Goal: Complete application form

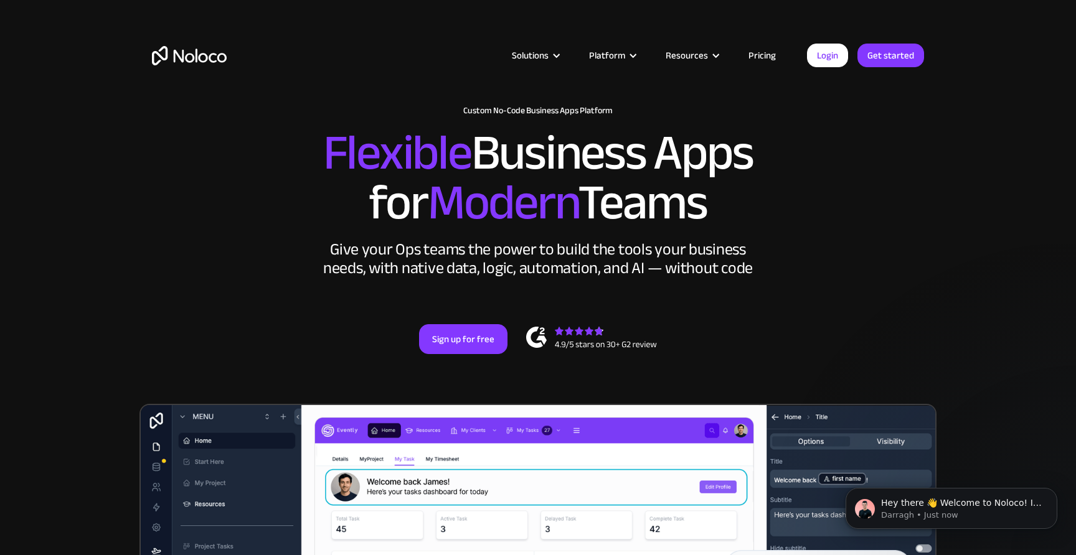
click at [768, 60] on link "Pricing" at bounding box center [762, 55] width 59 height 16
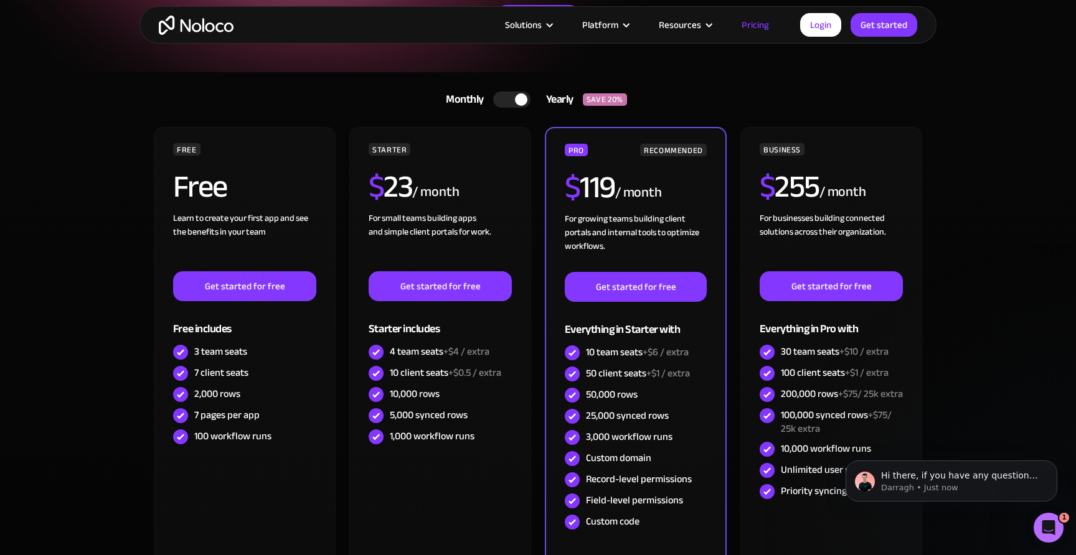
scroll to position [207, 0]
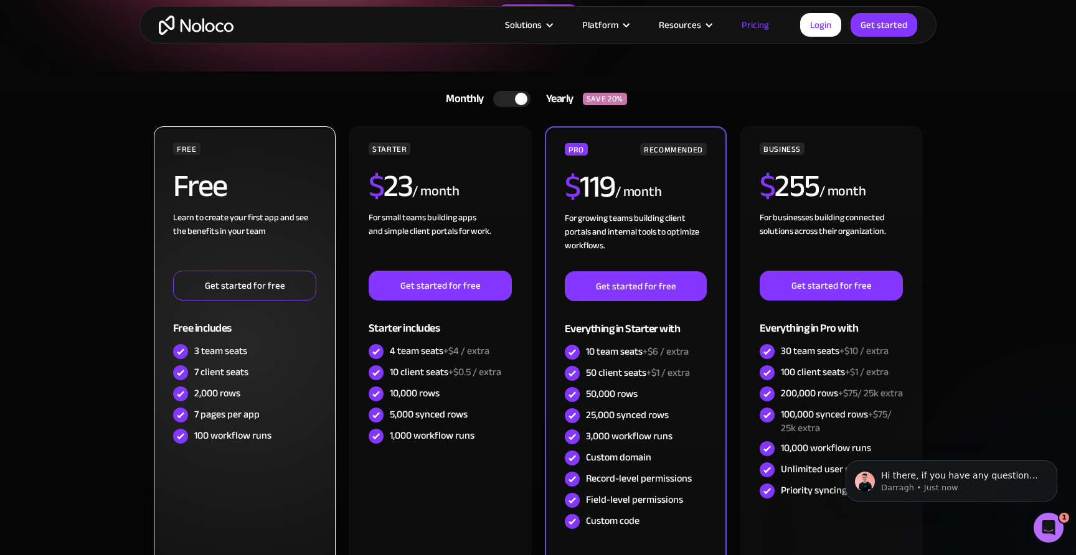
click at [255, 283] on link "Get started for free" at bounding box center [244, 286] width 143 height 30
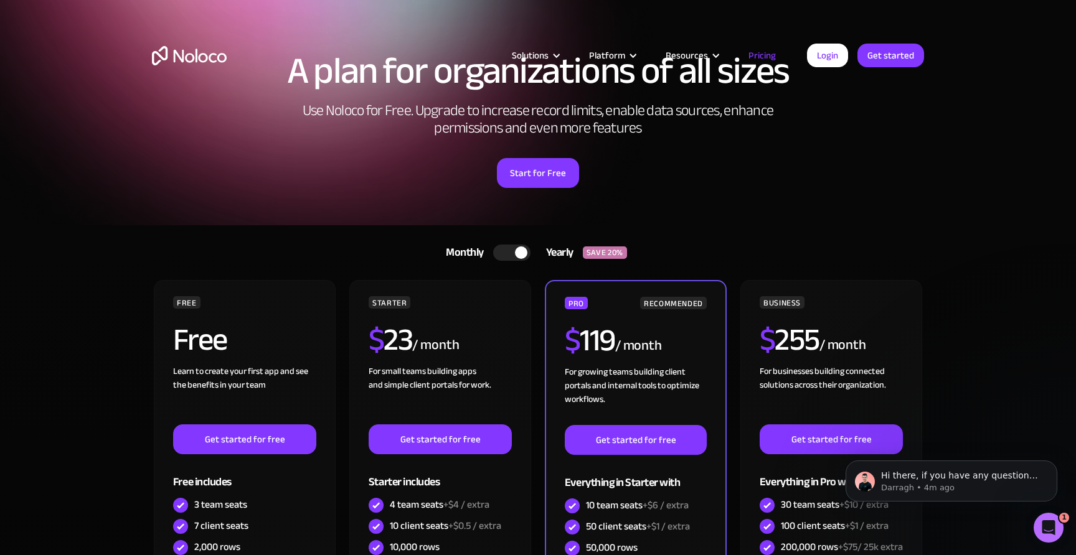
scroll to position [0, 0]
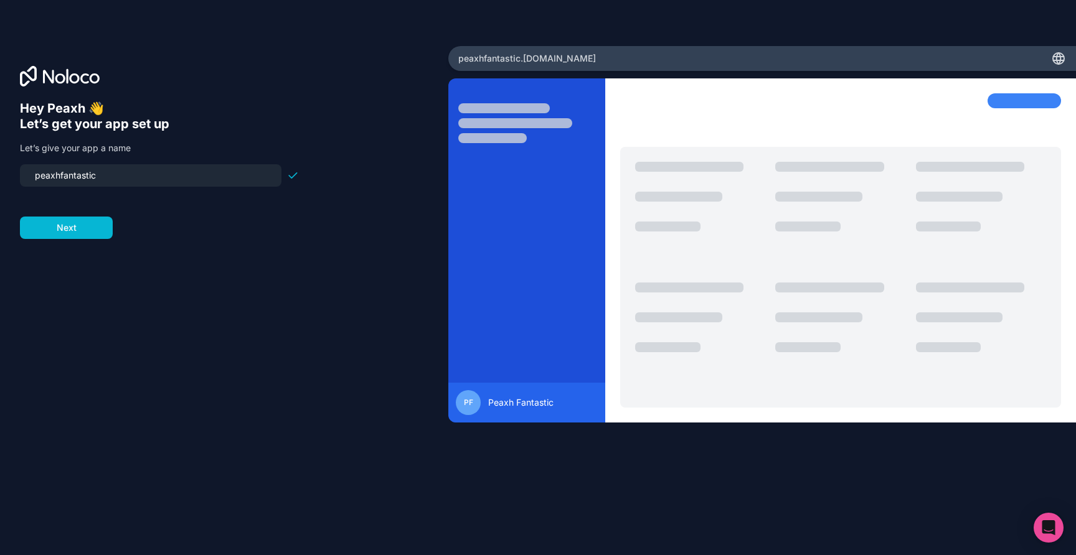
click at [59, 178] on input "peaxhfantastic" at bounding box center [150, 175] width 247 height 17
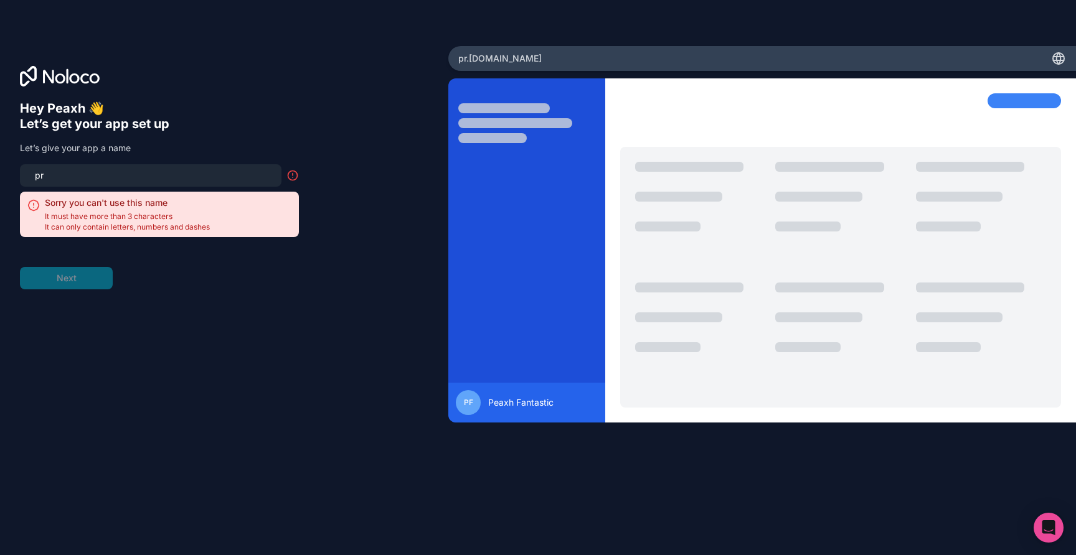
type input "p"
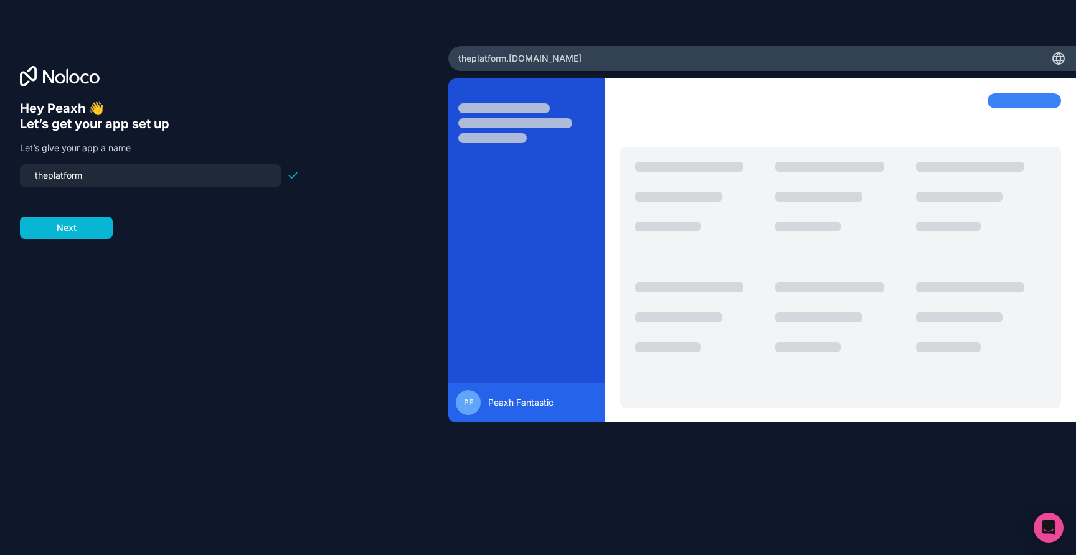
click at [49, 178] on input "theplatform" at bounding box center [150, 175] width 247 height 17
type input "theproductionplatform"
click at [89, 230] on button "Next" at bounding box center [66, 228] width 93 height 22
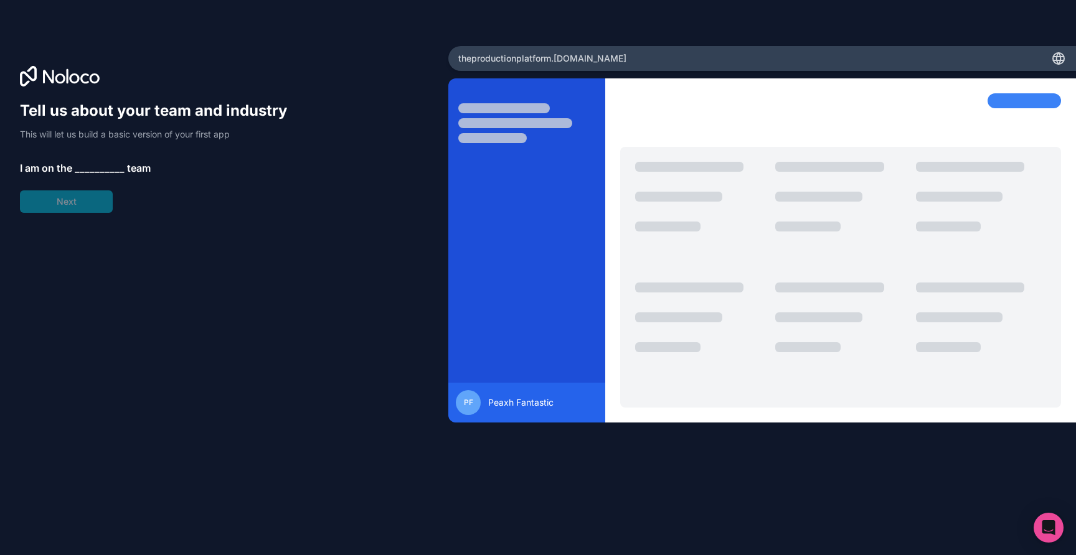
click at [82, 166] on span "__________" at bounding box center [100, 168] width 50 height 15
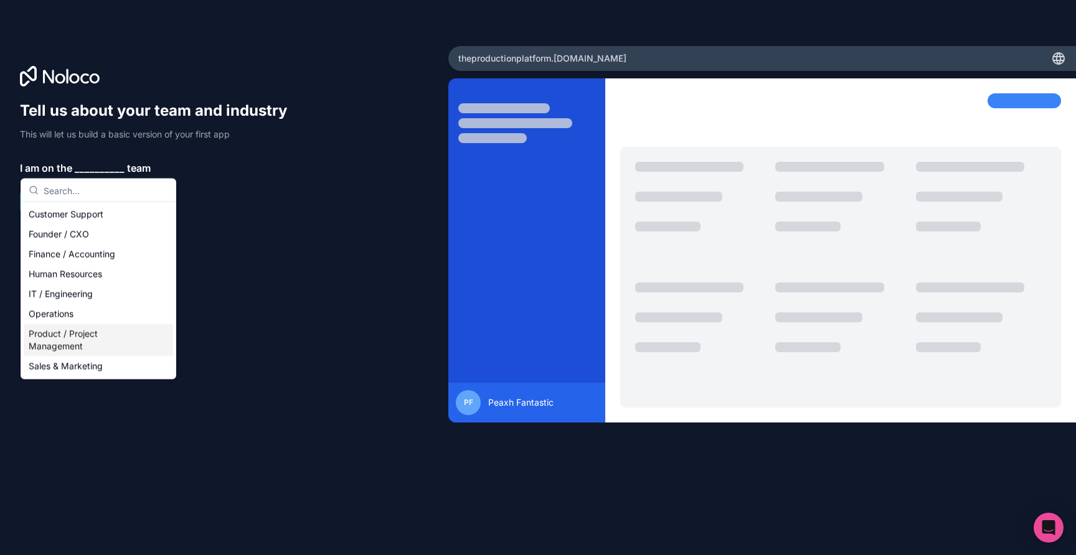
click at [106, 342] on div "Product / Project Management" at bounding box center [98, 340] width 149 height 32
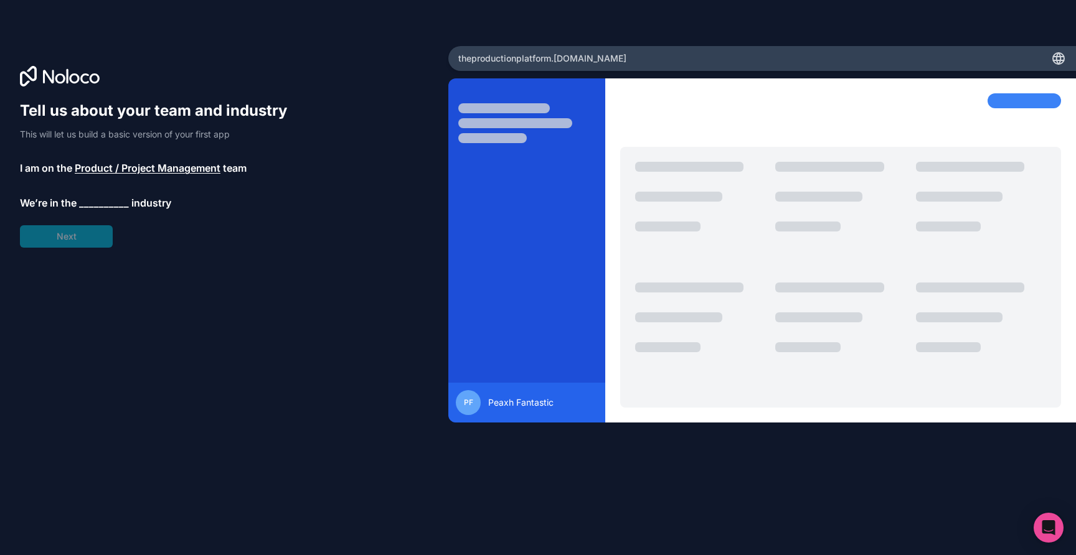
click at [101, 205] on span "__________" at bounding box center [104, 203] width 50 height 15
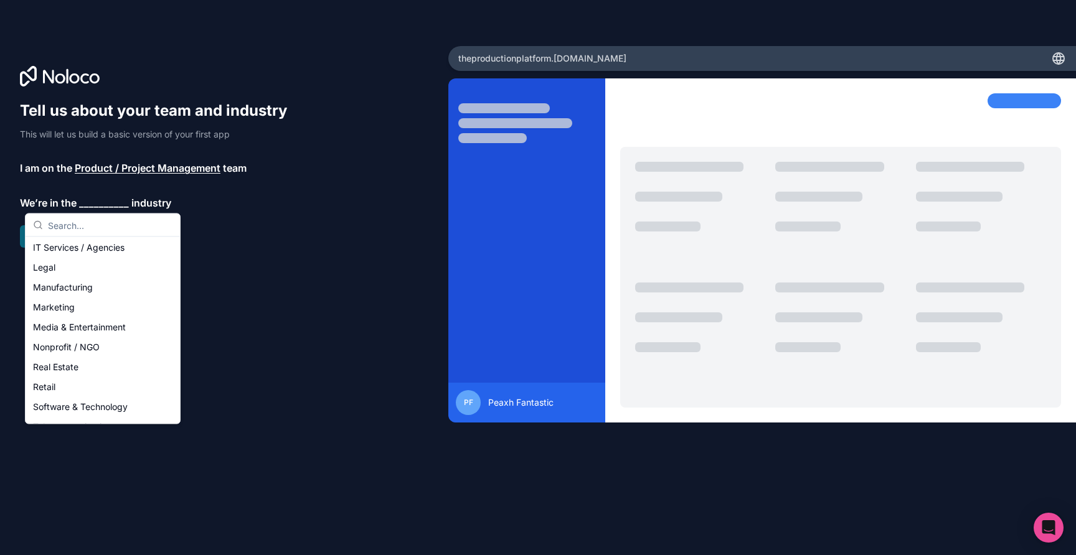
scroll to position [147, 0]
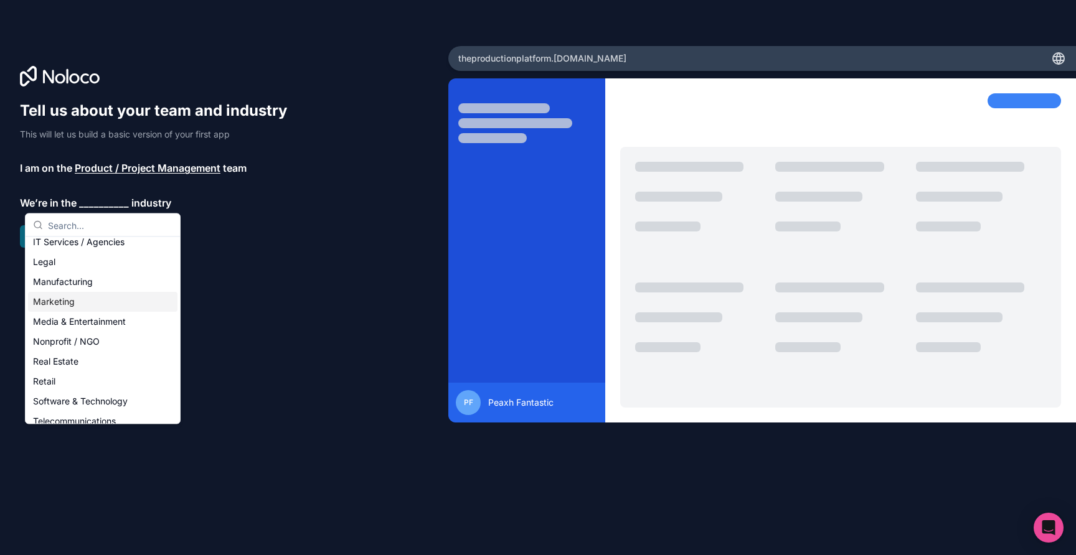
click at [95, 303] on div "Marketing" at bounding box center [102, 302] width 149 height 20
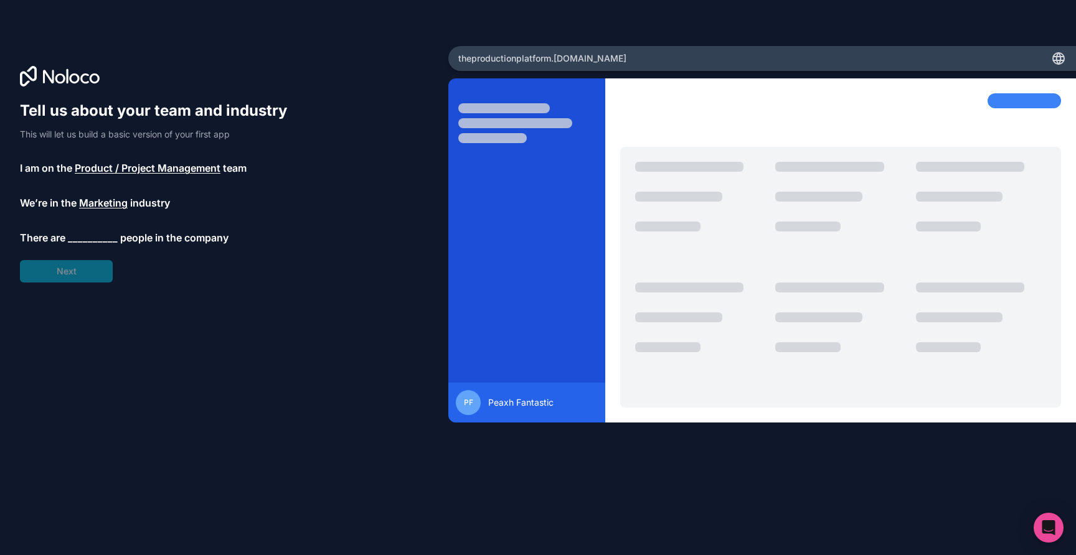
click at [95, 240] on span "__________" at bounding box center [93, 237] width 50 height 15
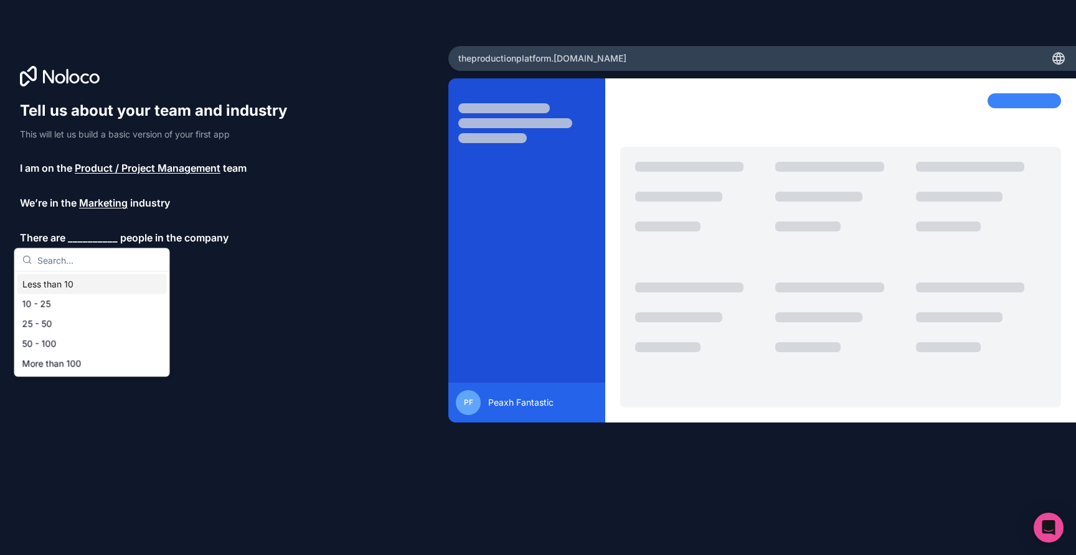
click at [85, 285] on div "Less than 10" at bounding box center [91, 285] width 149 height 20
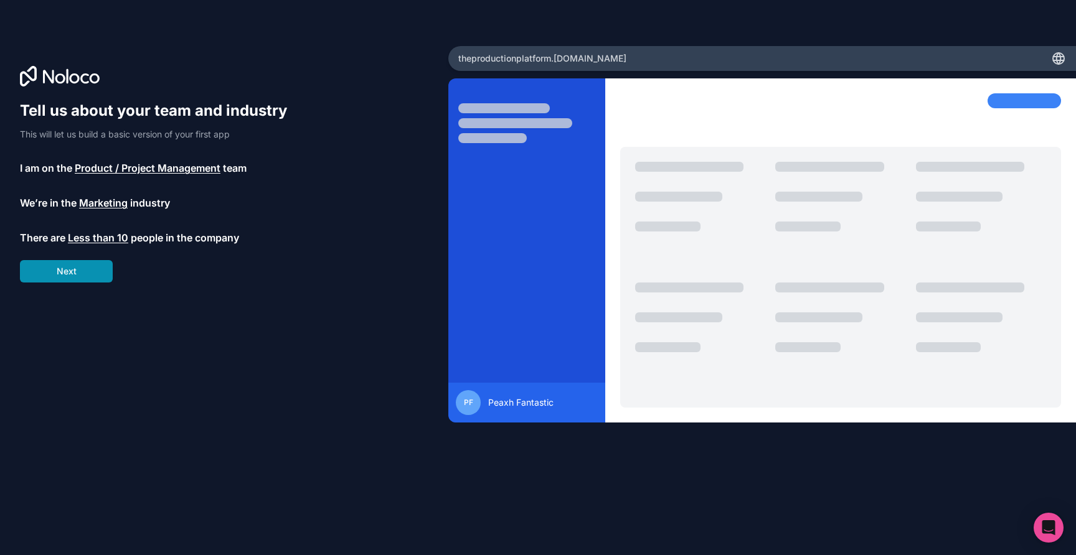
click at [75, 275] on button "Next" at bounding box center [66, 271] width 93 height 22
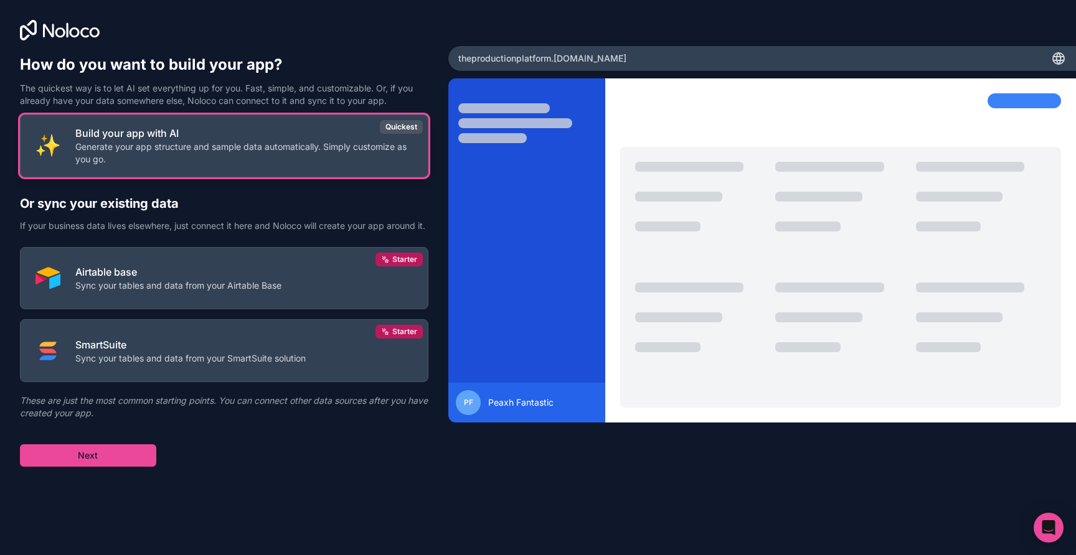
click at [151, 145] on p "Generate your app structure and sample data automatically. Simply customize as …" at bounding box center [243, 153] width 337 height 25
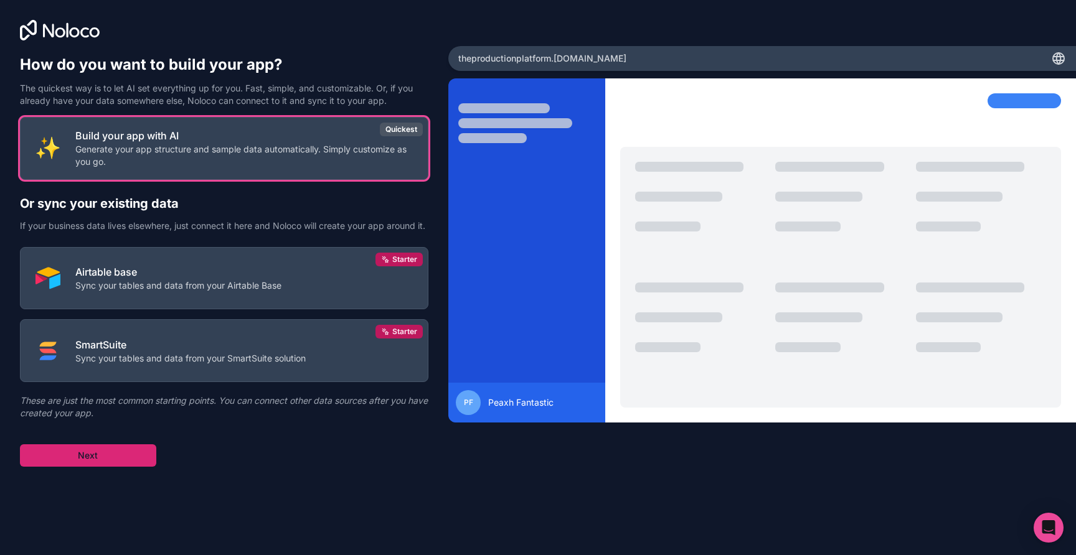
click at [100, 467] on button "Next" at bounding box center [88, 456] width 136 height 22
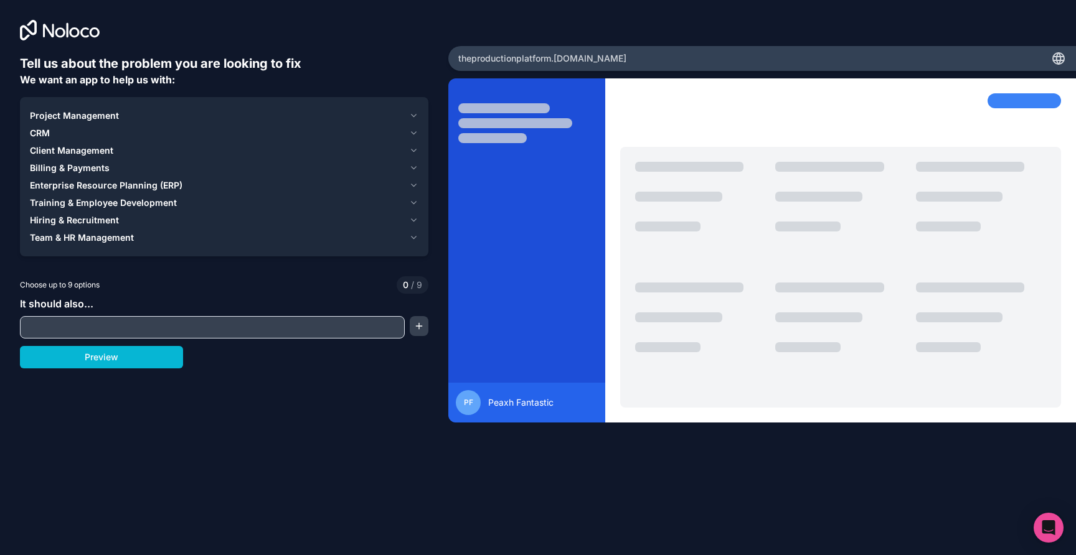
click at [369, 116] on div "Project Management" at bounding box center [217, 116] width 374 height 12
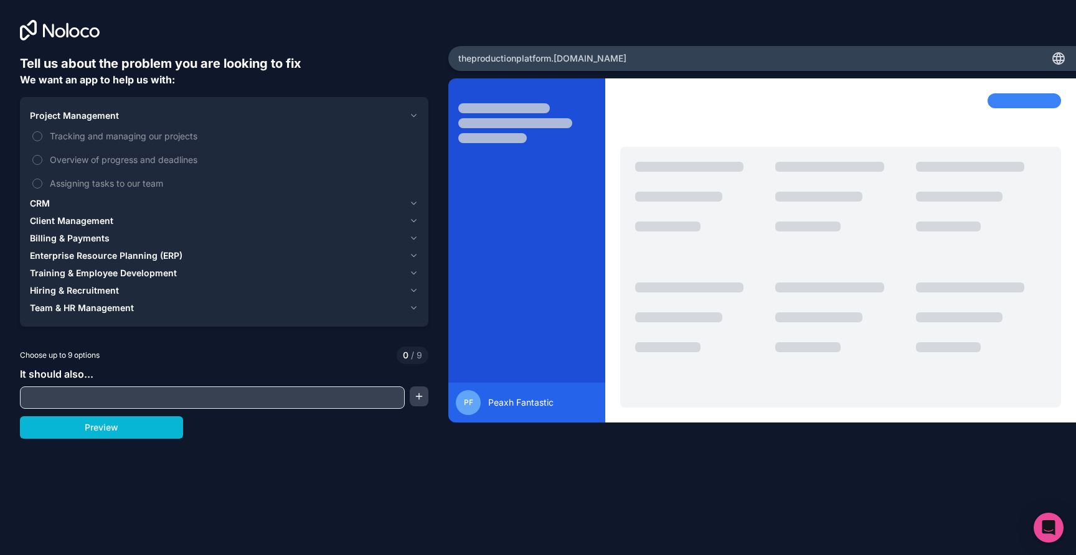
click at [188, 112] on div "Project Management" at bounding box center [217, 116] width 374 height 12
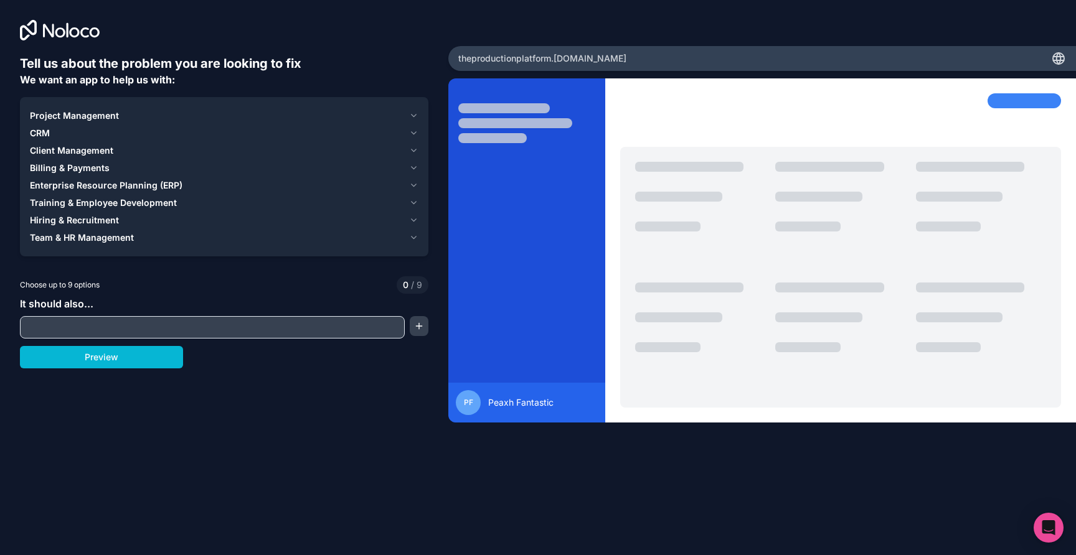
click at [146, 326] on input "text" at bounding box center [212, 327] width 379 height 17
click at [182, 113] on div "Project Management" at bounding box center [217, 116] width 374 height 12
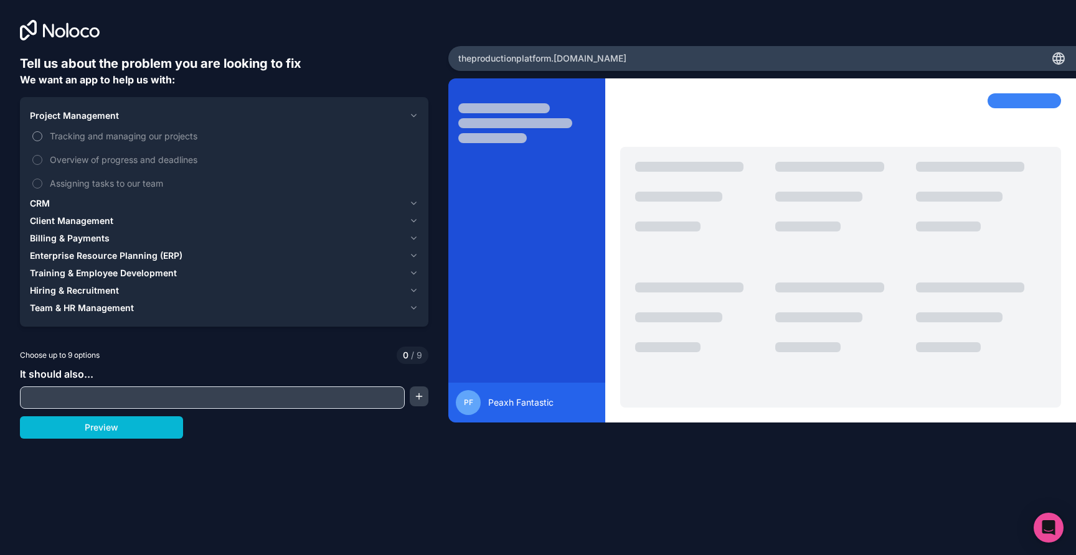
click at [161, 142] on span "Tracking and managing our projects" at bounding box center [233, 136] width 366 height 13
click at [42, 141] on button "Tracking and managing our projects" at bounding box center [37, 136] width 10 height 10
click at [162, 164] on span "Overview of progress and deadlines" at bounding box center [233, 159] width 366 height 13
click at [42, 164] on button "Overview of progress and deadlines" at bounding box center [37, 160] width 10 height 10
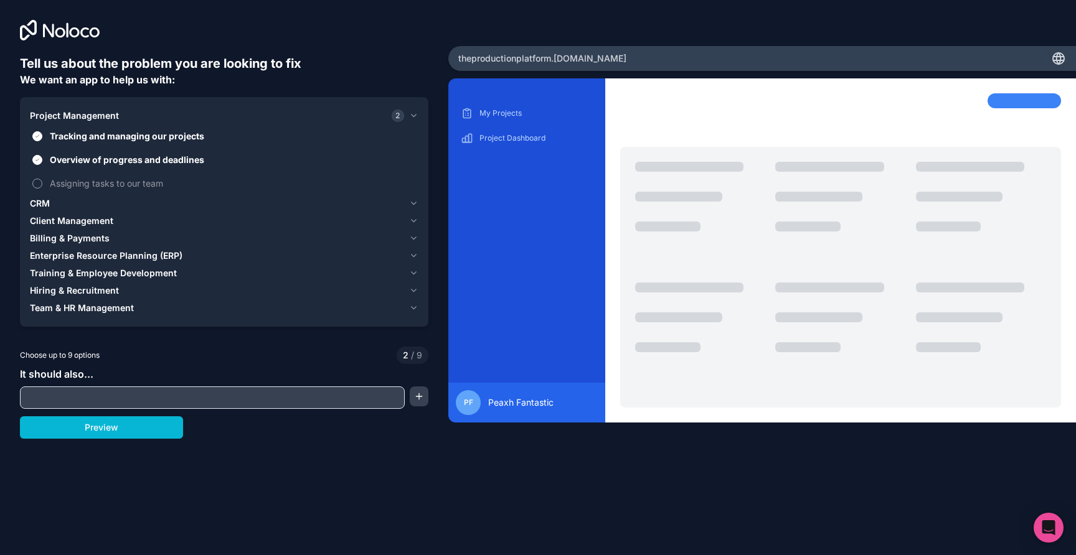
click at [158, 187] on span "Assigning tasks to our team" at bounding box center [233, 183] width 366 height 13
click at [42, 187] on button "Assigning tasks to our team" at bounding box center [37, 184] width 10 height 10
click at [156, 186] on span "Assigning tasks to our team" at bounding box center [233, 183] width 366 height 13
click at [42, 186] on button "Assigning tasks to our team" at bounding box center [37, 184] width 10 height 10
click at [124, 207] on div "CRM" at bounding box center [217, 203] width 374 height 12
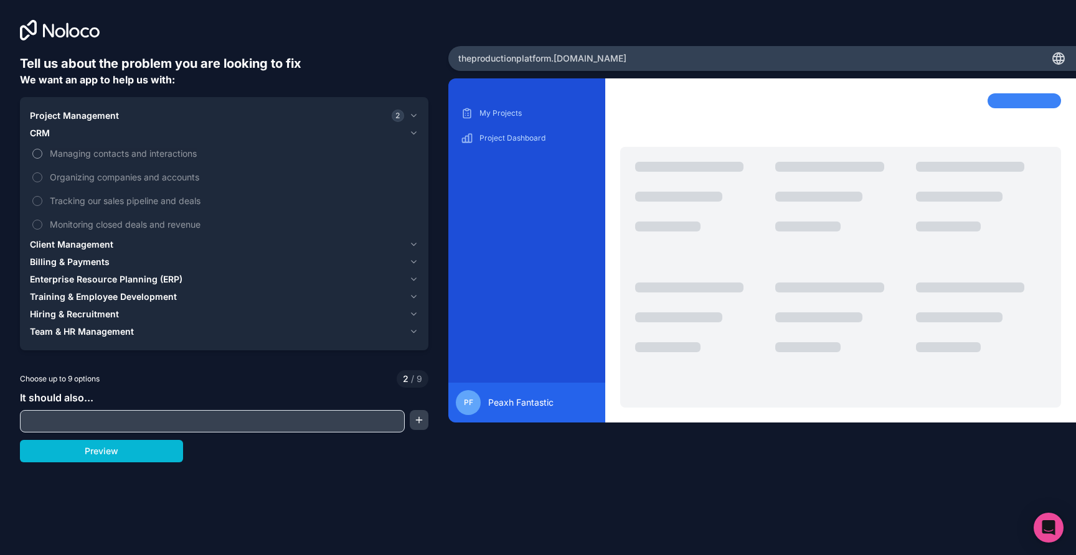
click at [144, 156] on span "Managing contacts and interactions" at bounding box center [233, 153] width 366 height 13
click at [42, 156] on button "Managing contacts and interactions" at bounding box center [37, 154] width 10 height 10
click at [114, 264] on div "Billing & Payments" at bounding box center [217, 262] width 374 height 12
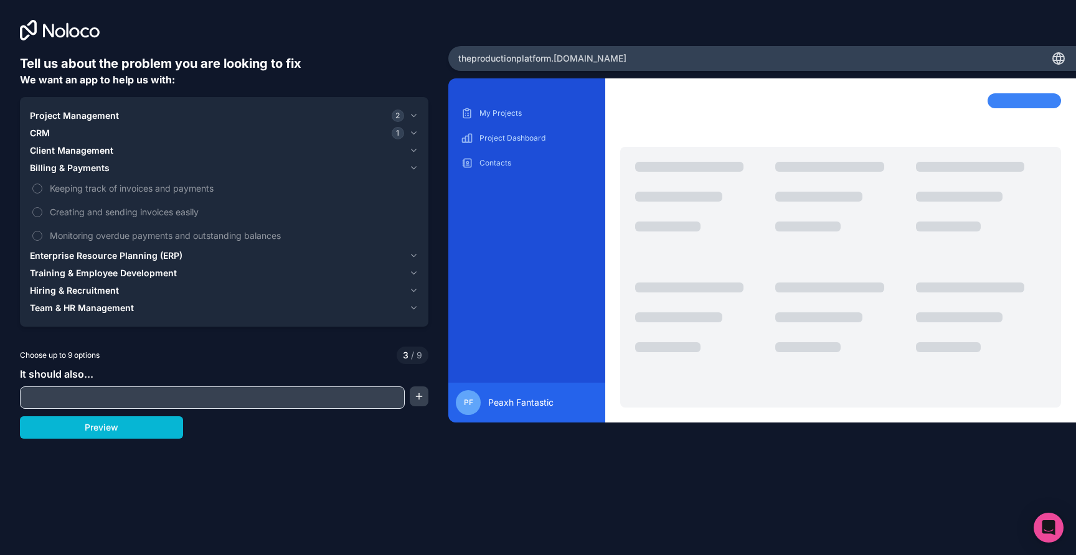
click at [126, 402] on input "text" at bounding box center [212, 397] width 379 height 17
paste input "https://airtable.com/appEHWcj2Hnerht2Z/pagKKr7VxtIay0wUP?detail=eyJwYWdlSWQiOiJ…"
type input "https://airtable.com/appEHWcj2Hnerht2Z/pagKKr7VxtIay0wUP?detail=eyJwYWdlSWQiOiJ…"
click at [427, 404] on button "button" at bounding box center [419, 397] width 19 height 20
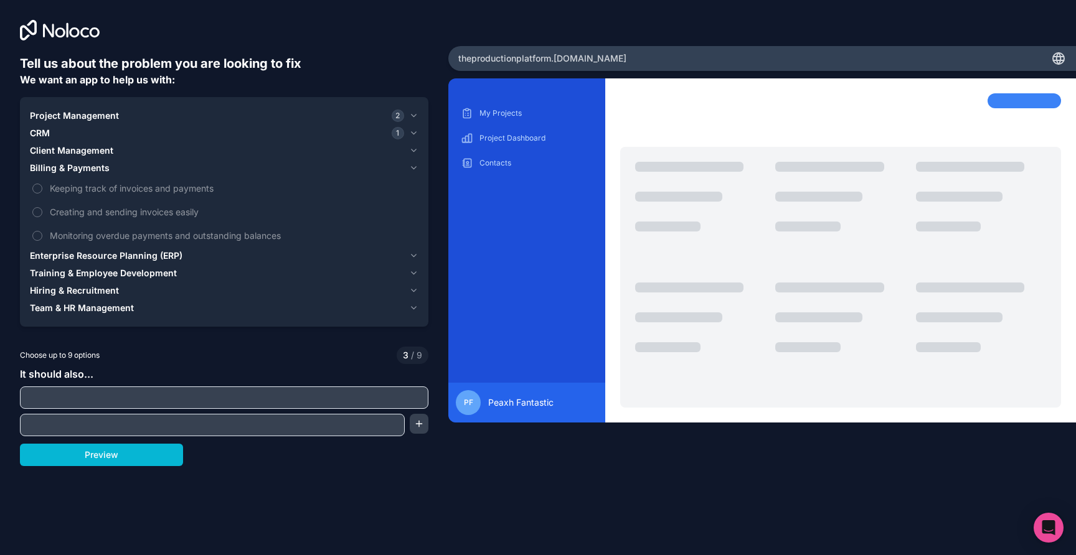
click at [72, 116] on span "Project Management" at bounding box center [74, 116] width 89 height 12
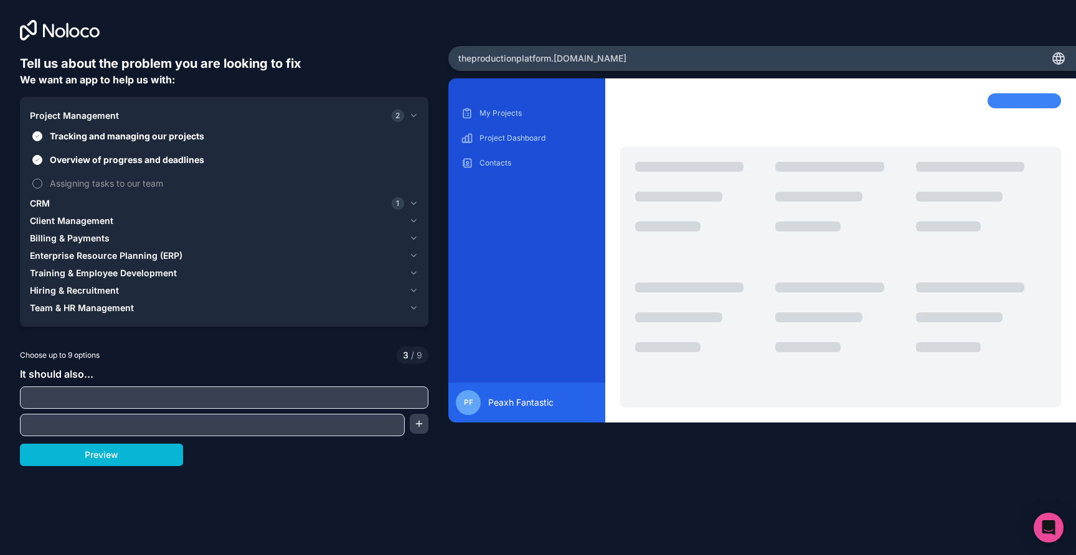
click at [71, 186] on span "Assigning tasks to our team" at bounding box center [233, 183] width 366 height 13
click at [42, 186] on button "Assigning tasks to our team" at bounding box center [37, 184] width 10 height 10
click at [118, 463] on button "Preview" at bounding box center [101, 455] width 163 height 22
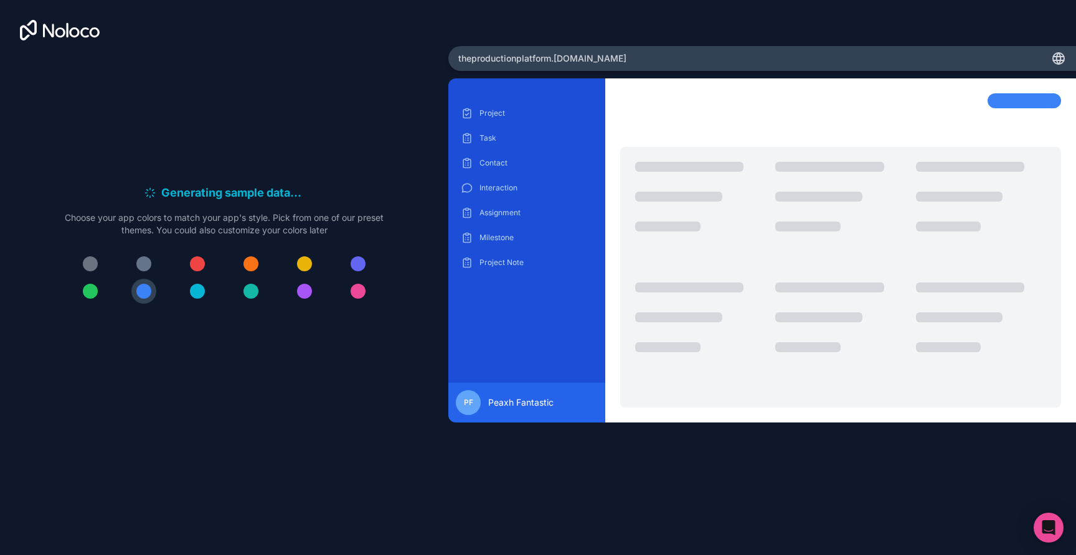
click at [195, 265] on div at bounding box center [197, 264] width 15 height 15
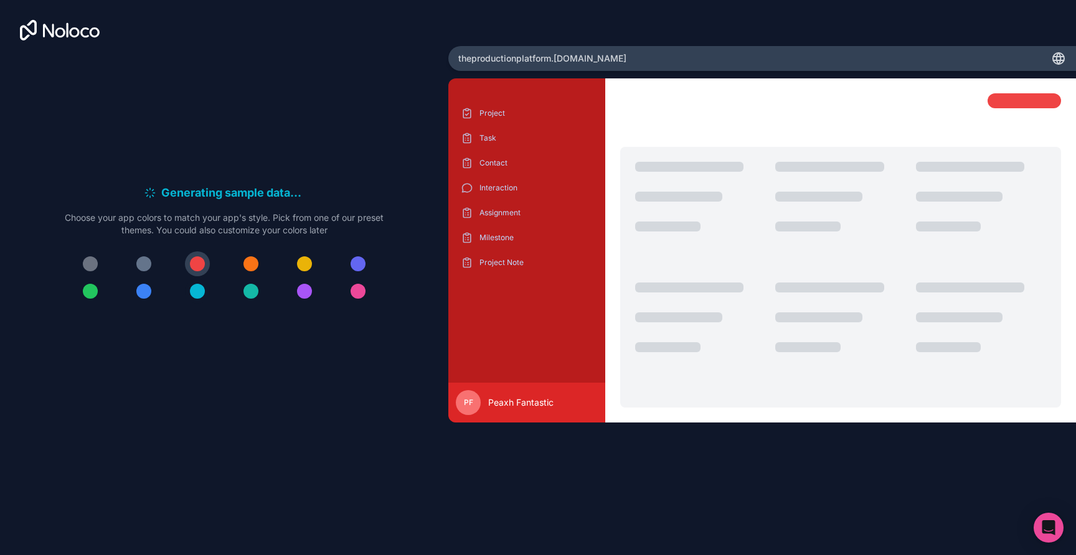
click at [197, 296] on div at bounding box center [197, 291] width 15 height 15
